Goal: Find specific page/section: Find specific page/section

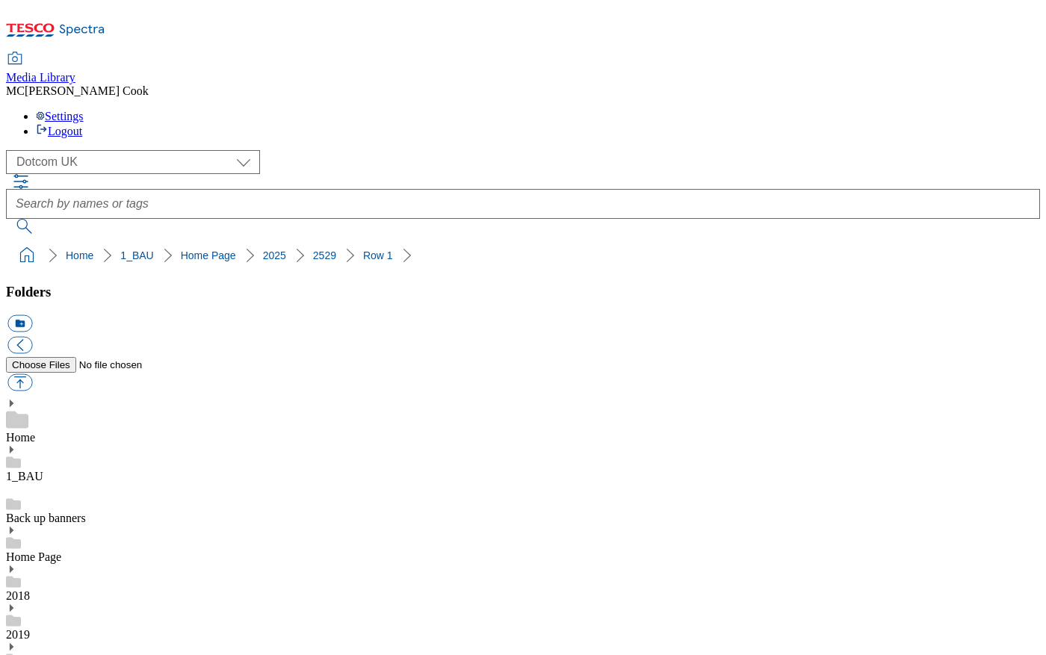
select select "flare-homepage"
click at [86, 29] on icon at bounding box center [55, 34] width 99 height 31
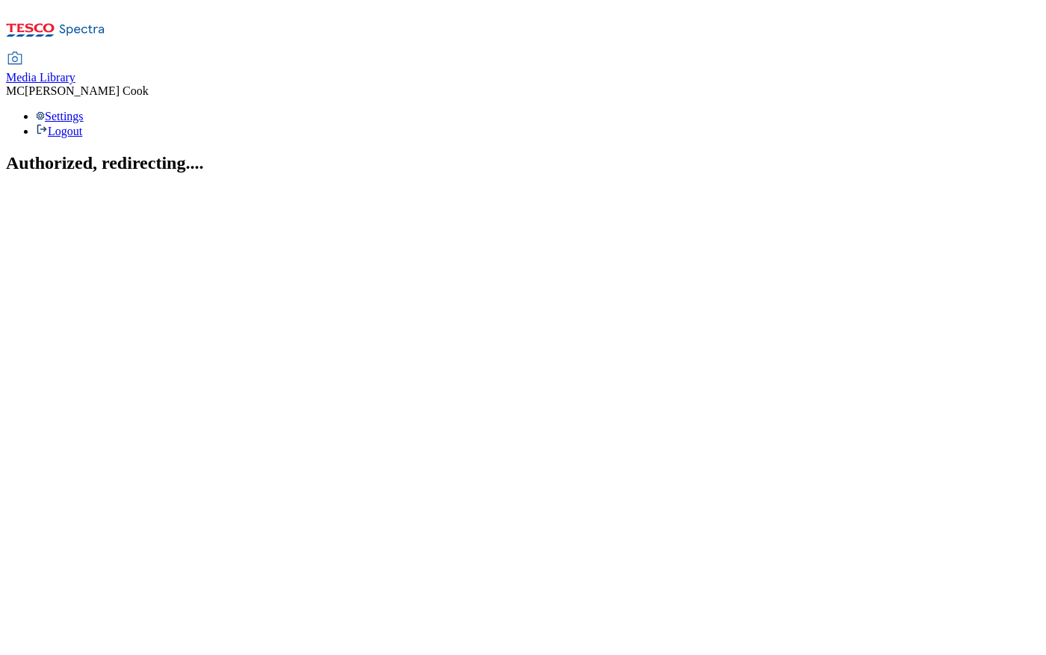
click at [75, 71] on span "Media Library" at bounding box center [40, 77] width 69 height 13
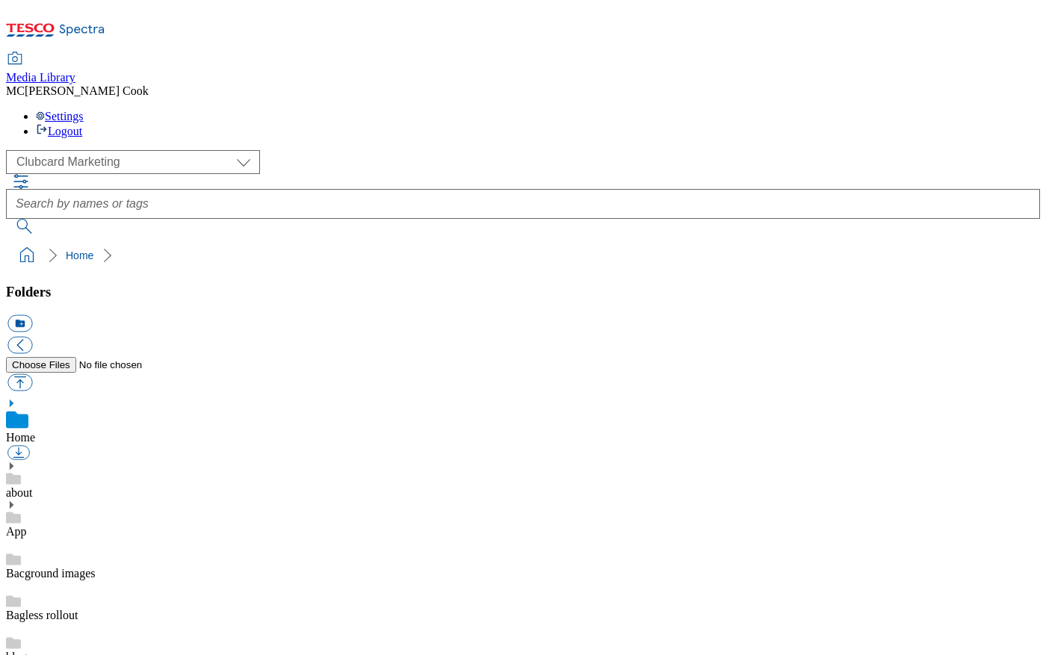
scroll to position [1, 0]
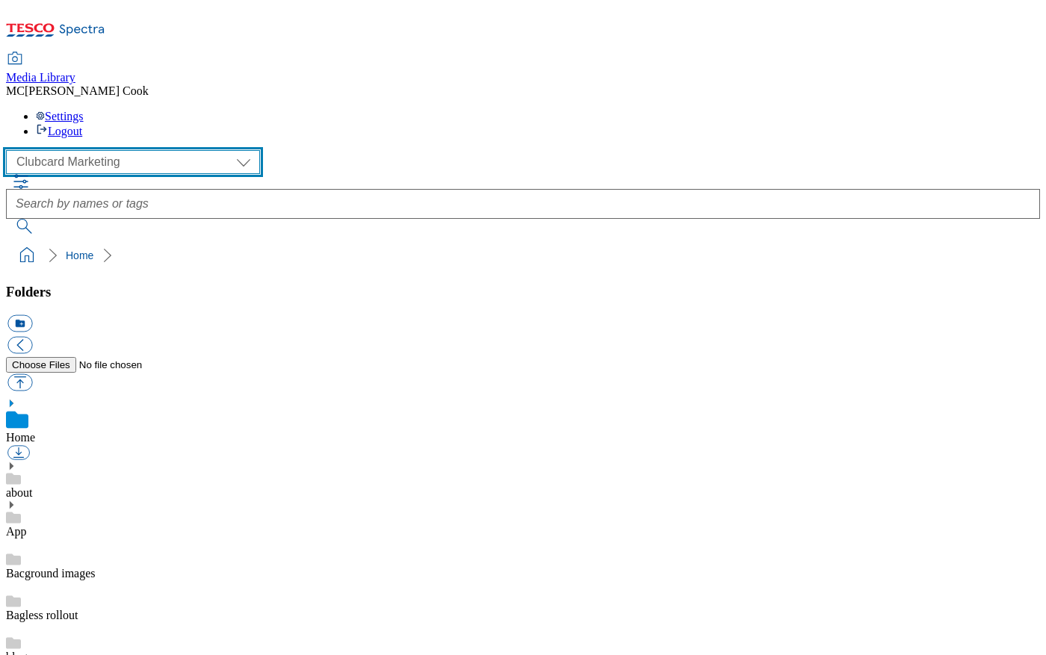
click at [61, 150] on select "Clubcard Marketing Dotcom UK Emails GHS Marketing UK GHS Product UK GHS ROI" at bounding box center [133, 162] width 254 height 24
select select "flare-ghs-mktg"
click at [10, 150] on select "Clubcard Marketing Dotcom UK Emails GHS Marketing UK GHS Product UK GHS ROI" at bounding box center [133, 162] width 254 height 24
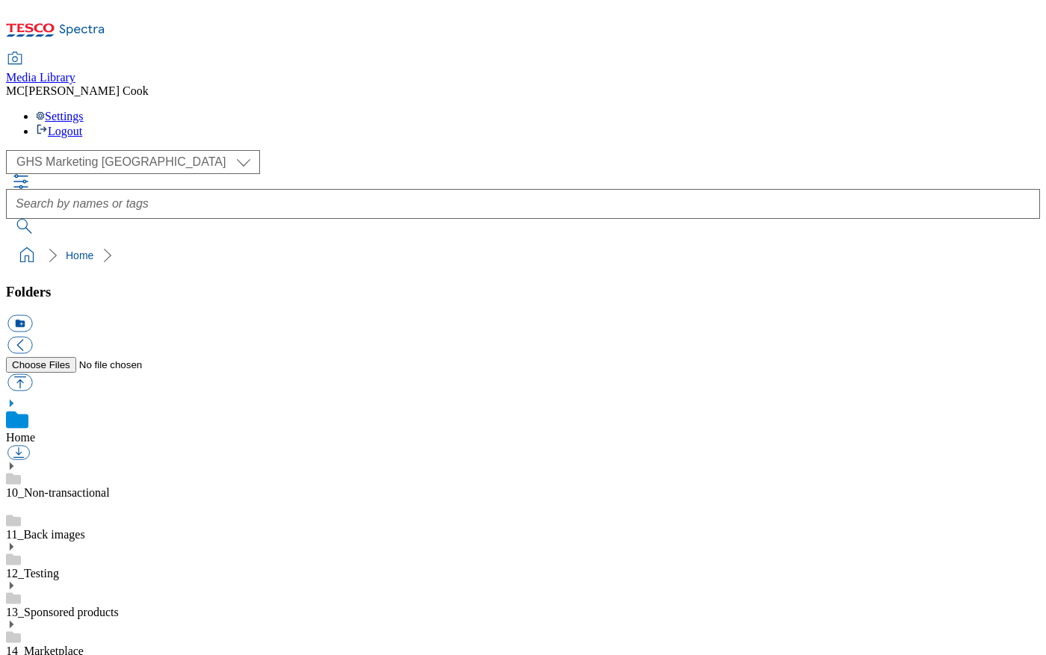
click at [84, 644] on link "14_Marketplace" at bounding box center [45, 650] width 78 height 13
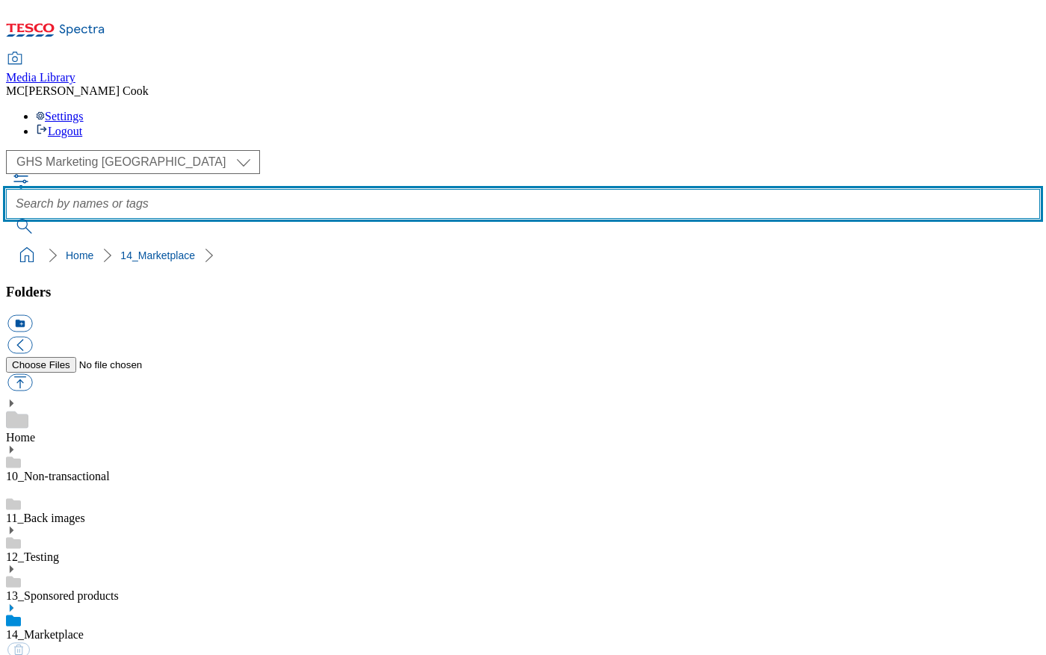
click at [453, 189] on input "text" at bounding box center [523, 204] width 1034 height 30
type input "pet"
click at [6, 219] on button "submit" at bounding box center [25, 226] width 39 height 15
